Goal: Information Seeking & Learning: Find specific fact

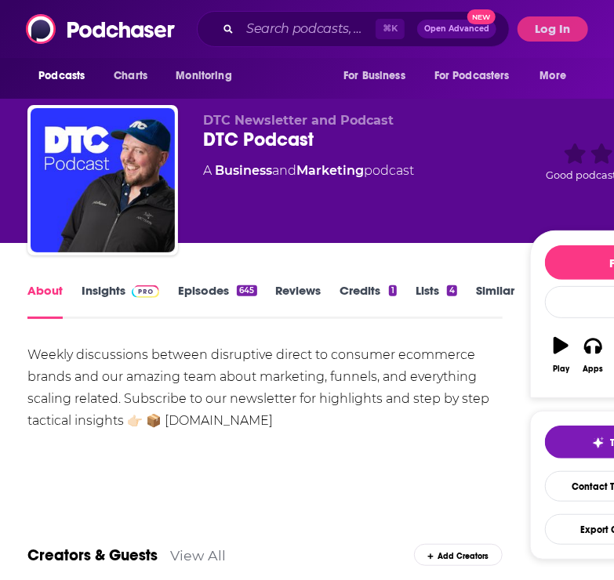
click at [108, 291] on link "Insights" at bounding box center [121, 301] width 78 height 36
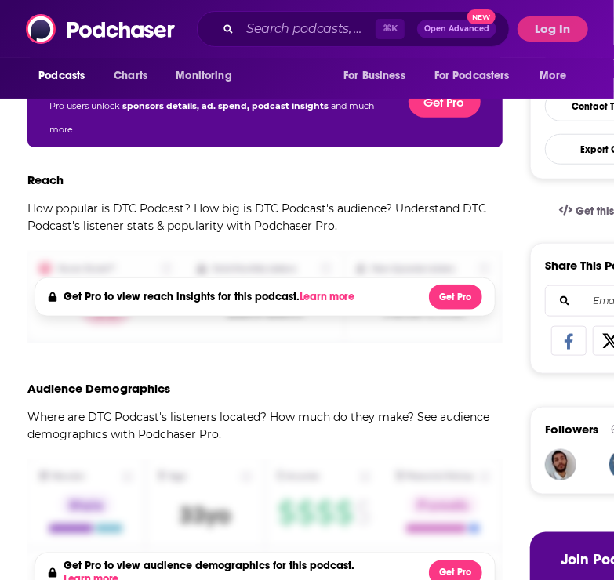
scroll to position [423, 0]
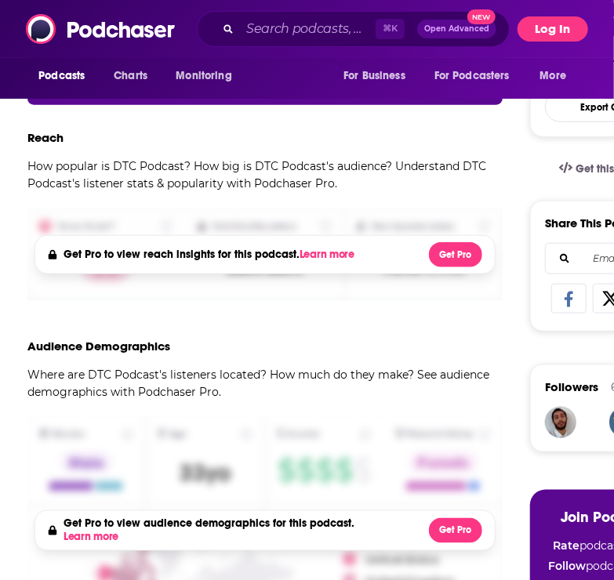
click at [542, 26] on button "Log In" at bounding box center [553, 28] width 71 height 25
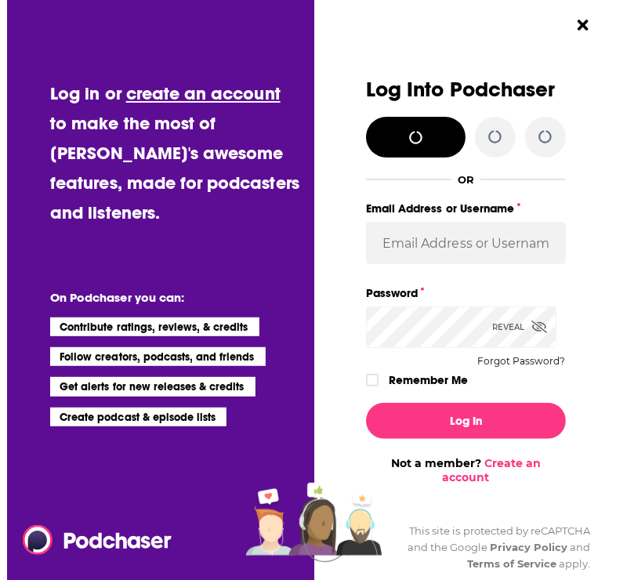
scroll to position [0, 0]
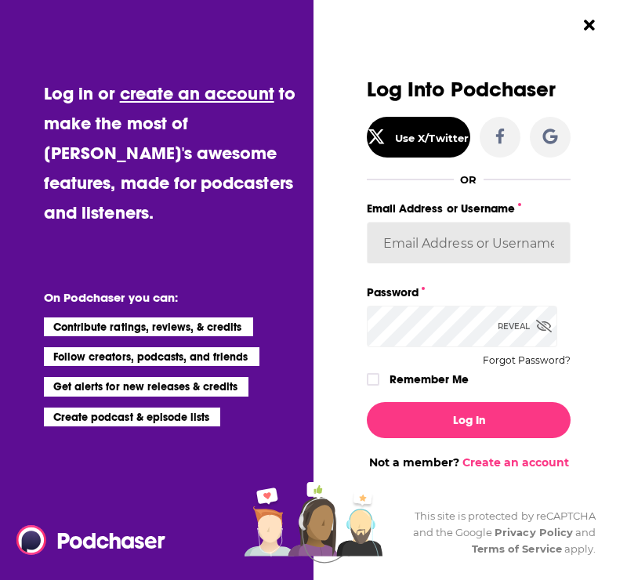
click at [480, 242] on input "Email Address or Username" at bounding box center [469, 243] width 204 height 42
type input "jacruz@thisisoutcast.com"
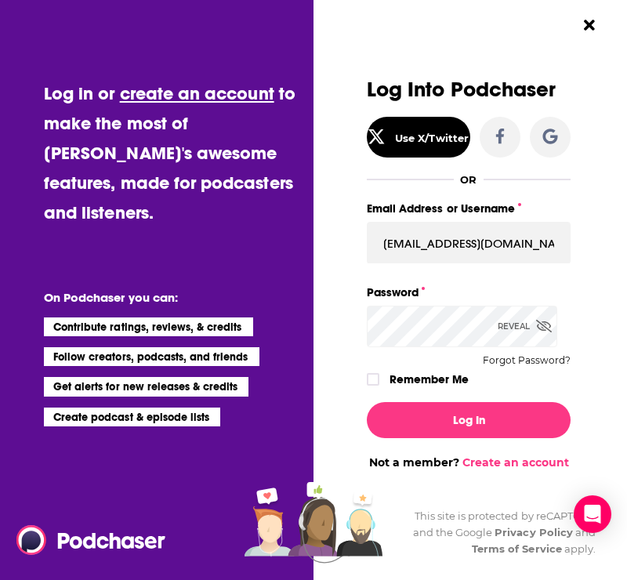
click at [537, 327] on icon "Dialog" at bounding box center [545, 326] width 16 height 13
click at [367, 402] on button "Log In" at bounding box center [469, 420] width 204 height 36
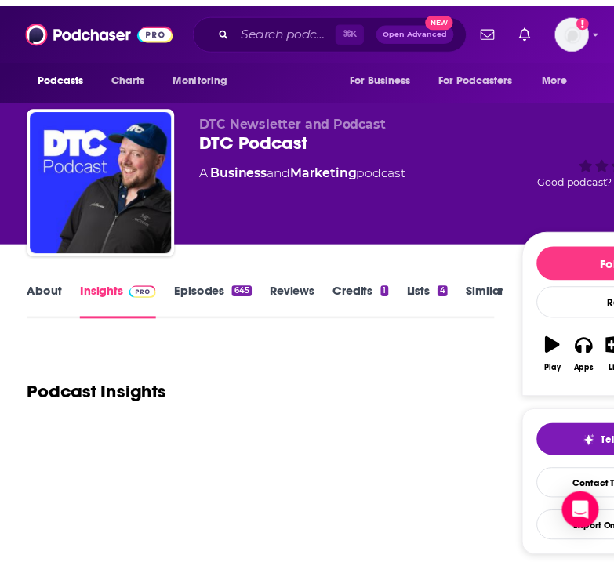
scroll to position [423, 0]
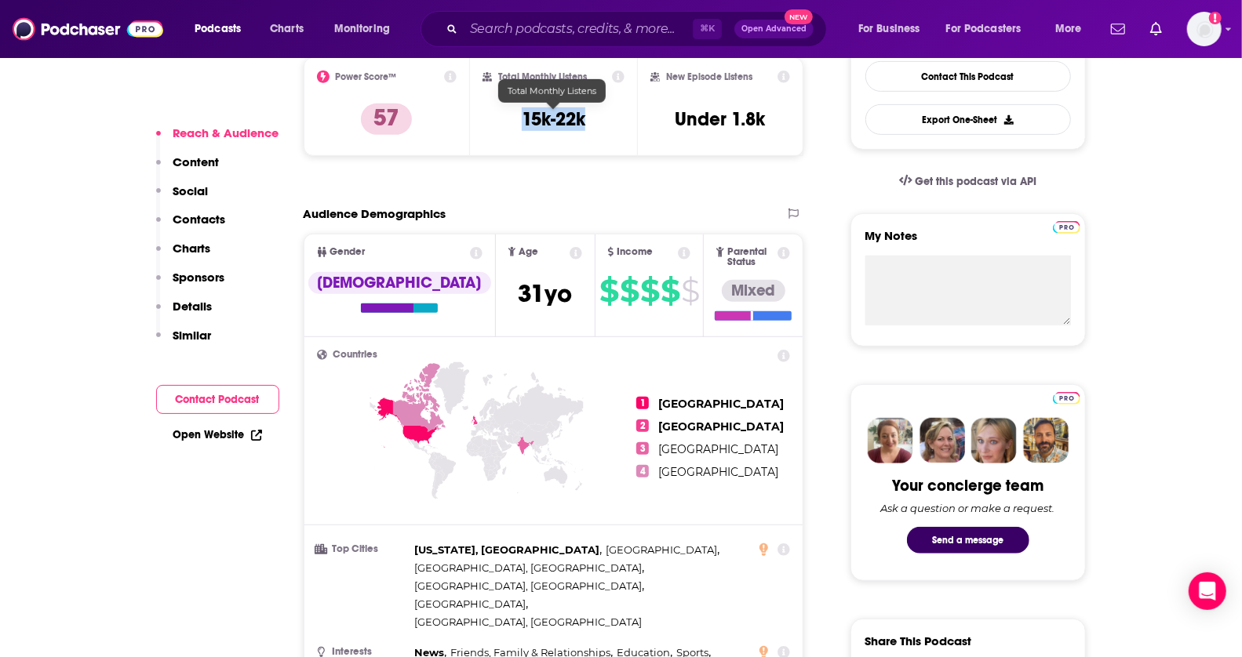
drag, startPoint x: 595, startPoint y: 122, endPoint x: 514, endPoint y: 122, distance: 81.6
click at [514, 122] on div "Total Monthly Listens 15k-22k" at bounding box center [553, 107] width 142 height 72
copy h3 "15k-22k"
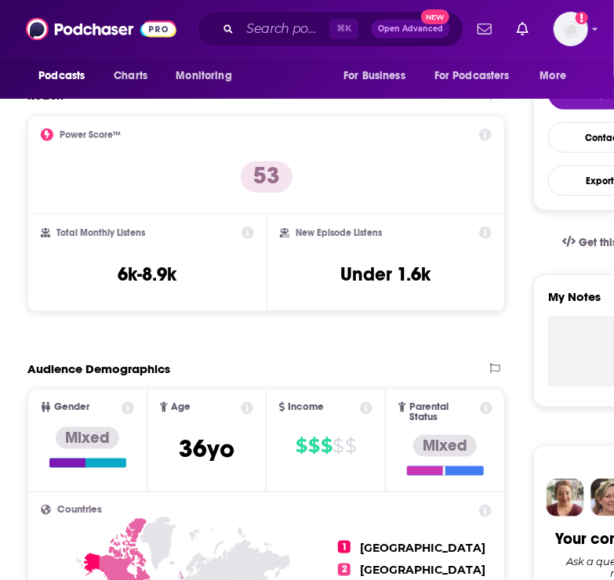
scroll to position [426, 0]
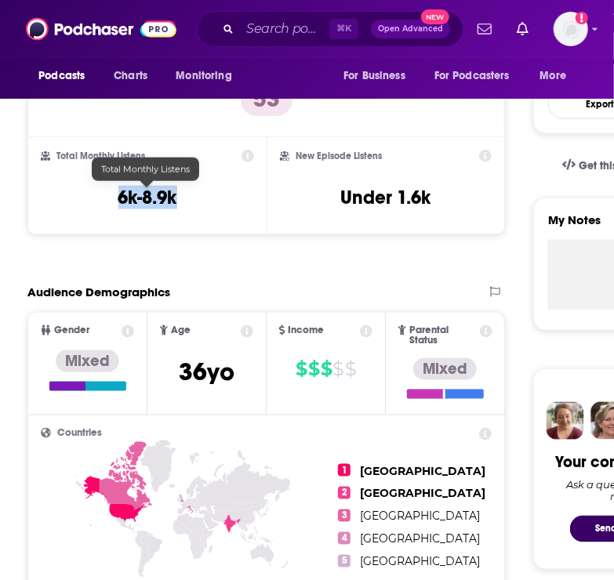
drag, startPoint x: 200, startPoint y: 202, endPoint x: 60, endPoint y: 202, distance: 139.6
click at [60, 202] on div "Total Monthly Listens 6k-8.9k" at bounding box center [147, 186] width 213 height 72
copy div "6k-8.9k"
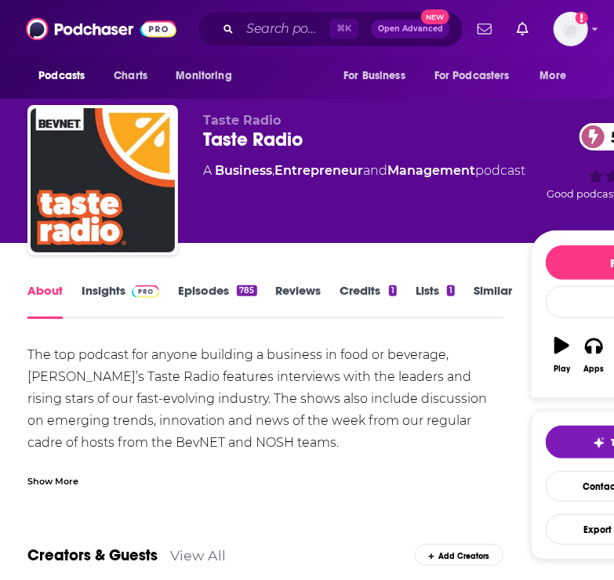
scroll to position [156, 0]
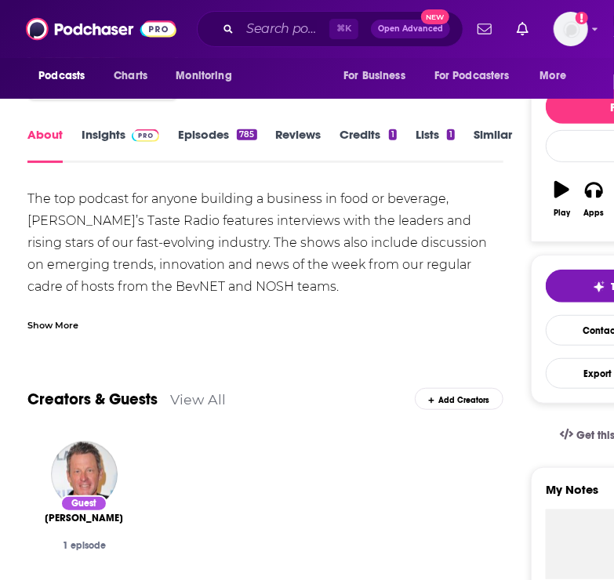
click at [110, 127] on link "Insights" at bounding box center [121, 145] width 78 height 36
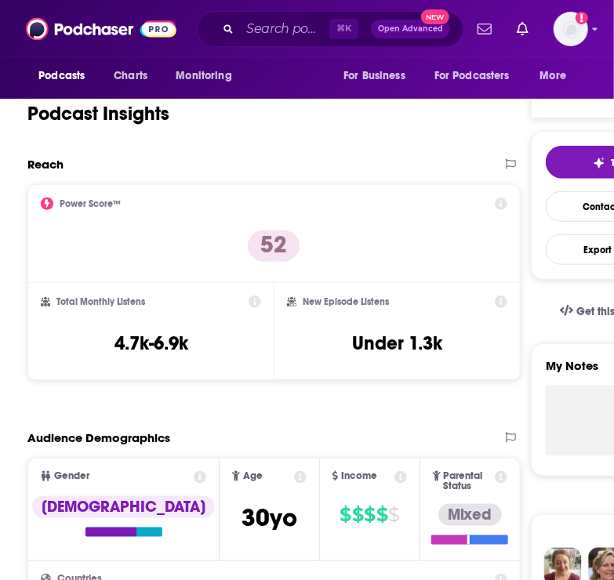
scroll to position [265, 0]
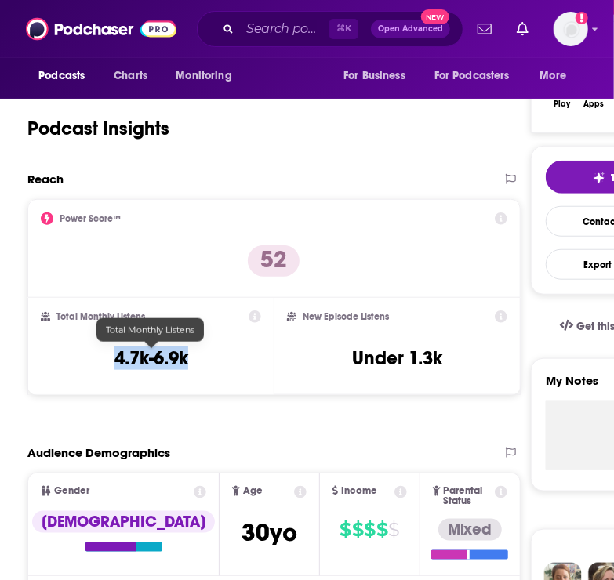
drag, startPoint x: 207, startPoint y: 362, endPoint x: 76, endPoint y: 362, distance: 131.0
click at [76, 362] on div "Total Monthly Listens 4.7k-6.9k" at bounding box center [151, 347] width 220 height 72
copy h3 "4.7k-6.9k"
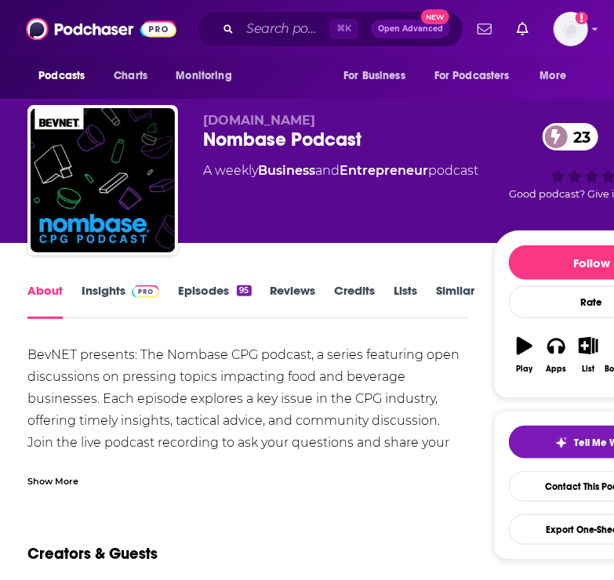
click at [104, 288] on link "Insights" at bounding box center [121, 301] width 78 height 36
